Goal: Task Accomplishment & Management: Manage account settings

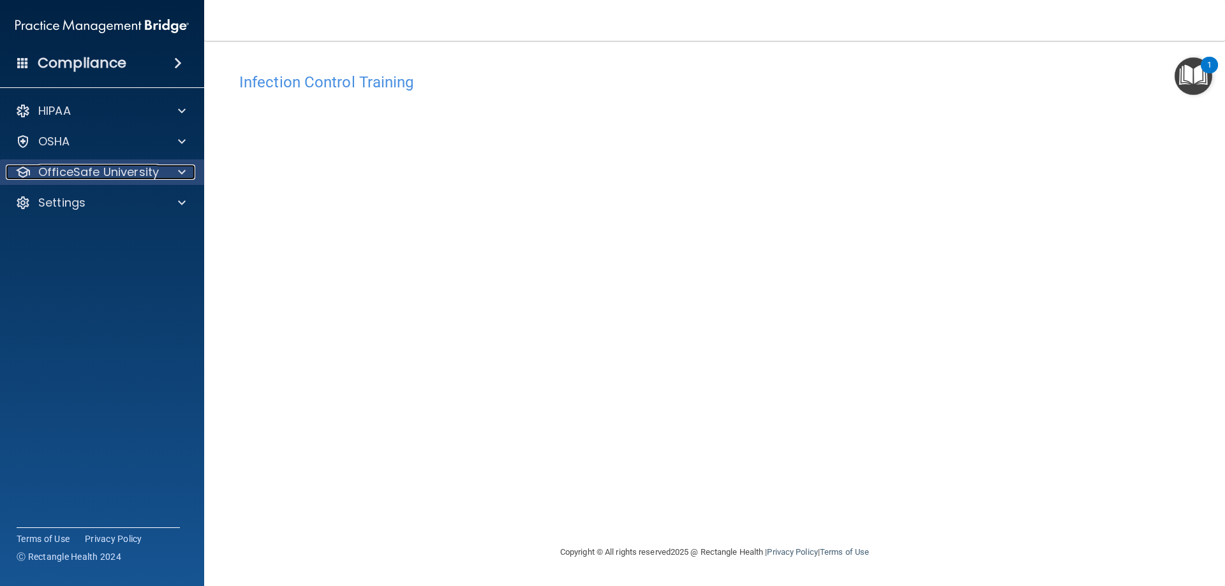
click at [85, 179] on p "OfficeSafe University" at bounding box center [98, 172] width 121 height 15
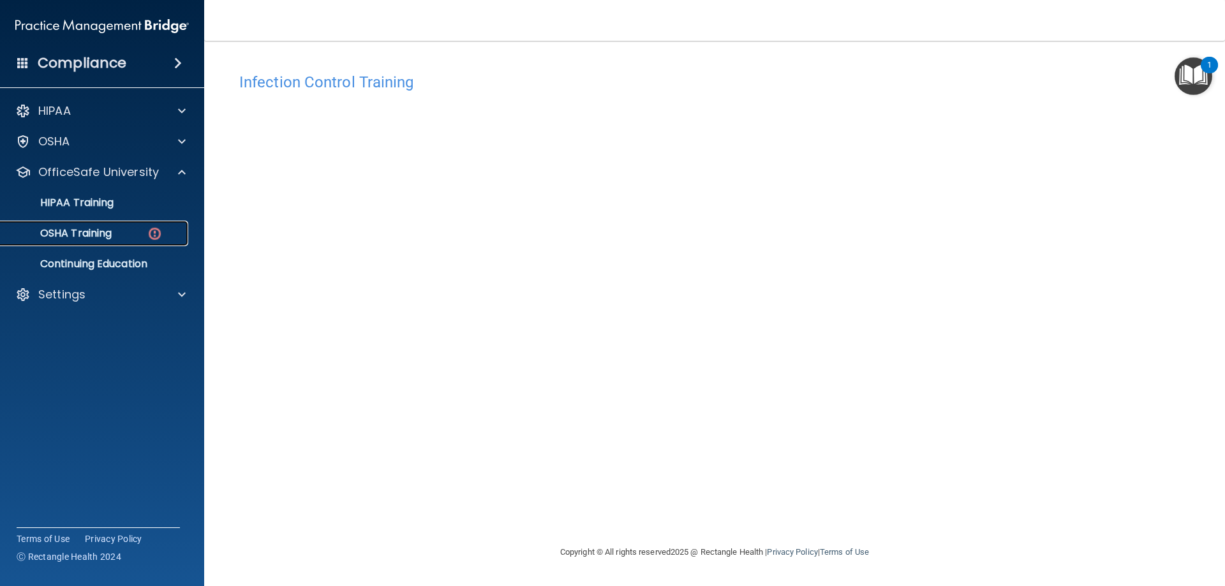
click at [96, 236] on p "OSHA Training" at bounding box center [59, 233] width 103 height 13
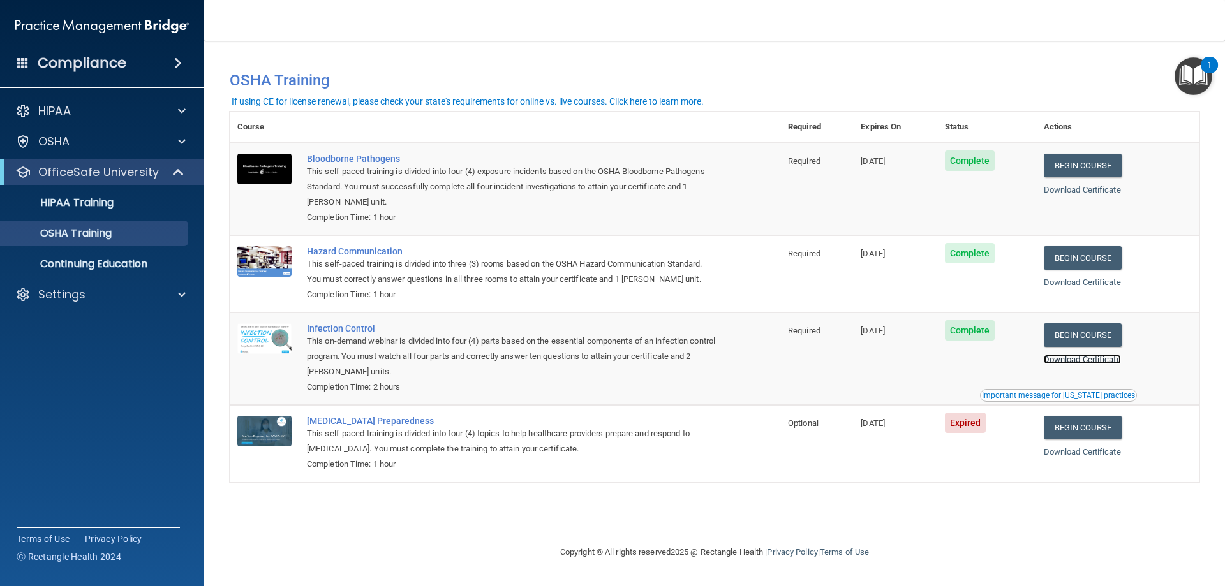
click at [1089, 361] on link "Download Certificate" at bounding box center [1082, 360] width 77 height 10
click at [1086, 422] on link "Begin Course" at bounding box center [1083, 428] width 78 height 24
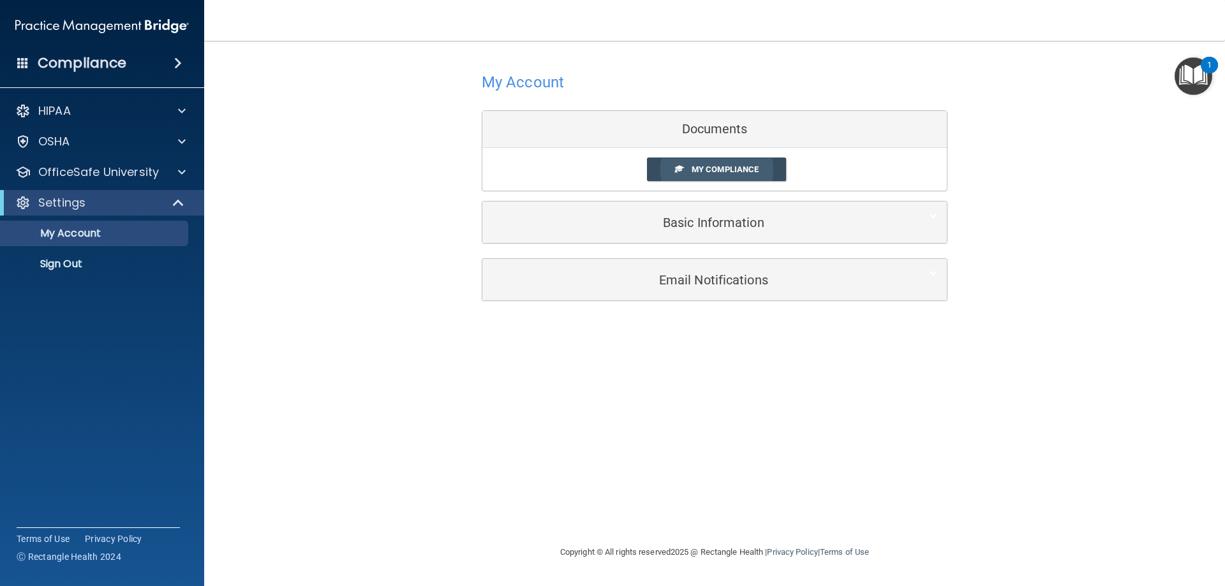
click at [717, 173] on span "My Compliance" at bounding box center [725, 170] width 67 height 10
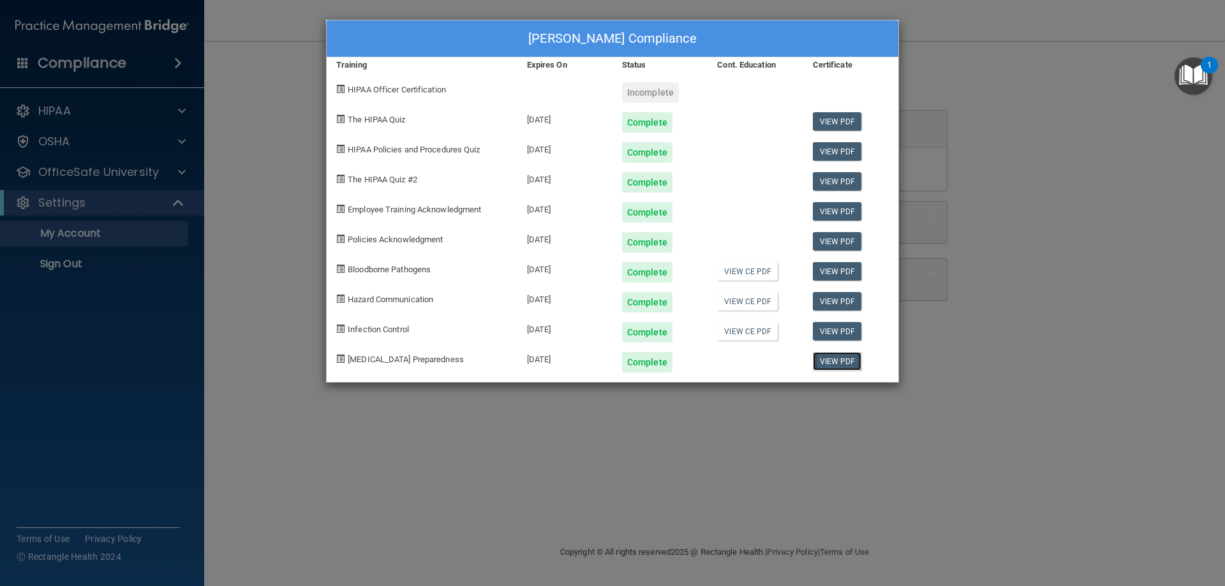
click at [832, 360] on link "View PDF" at bounding box center [837, 361] width 49 height 19
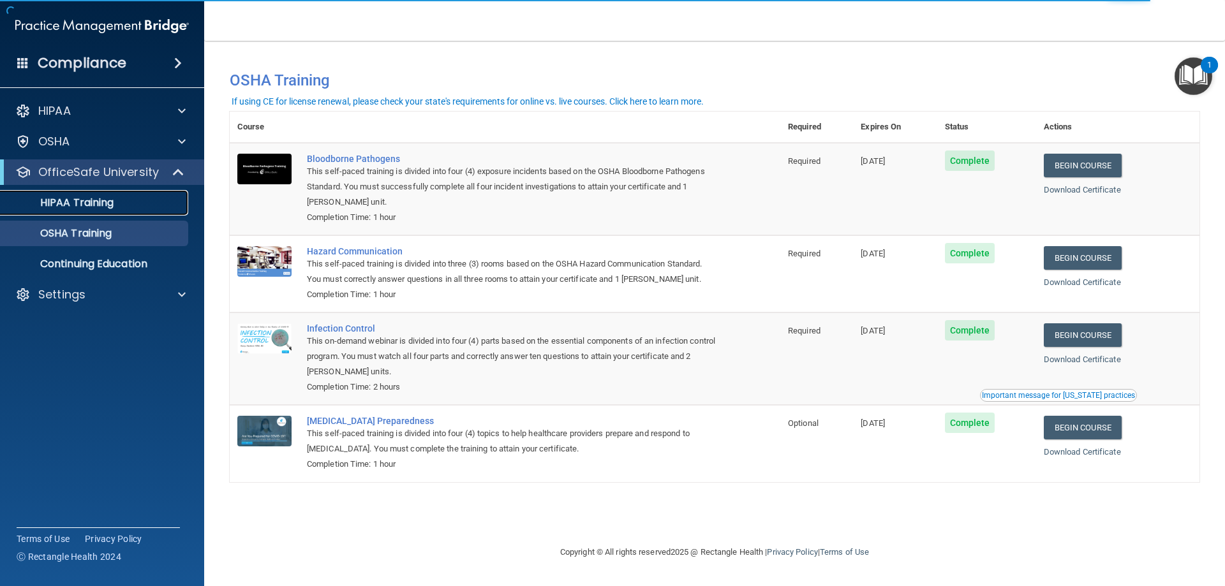
click at [100, 203] on p "HIPAA Training" at bounding box center [60, 203] width 105 height 13
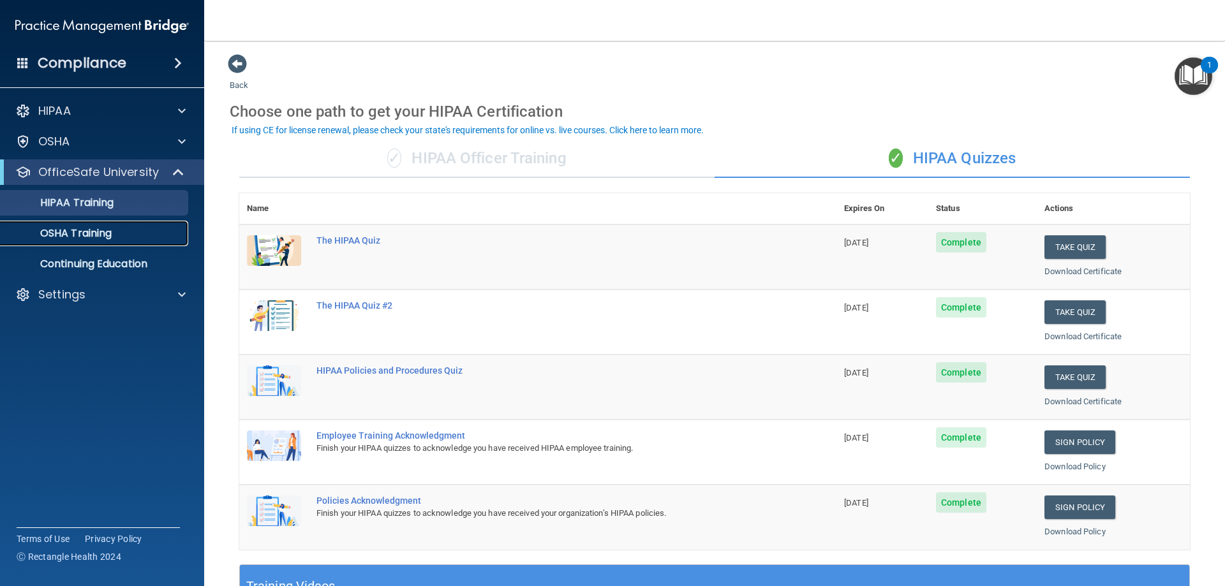
click at [77, 234] on p "OSHA Training" at bounding box center [59, 233] width 103 height 13
